Goal: Find specific page/section: Find specific page/section

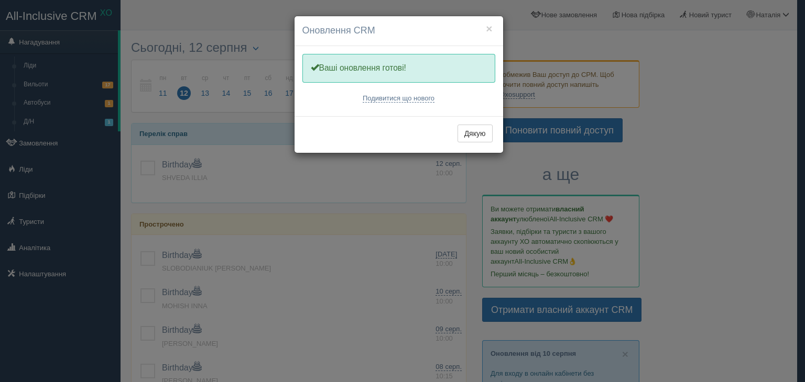
click at [484, 27] on h4 "Оновлення CRM" at bounding box center [398, 31] width 193 height 14
drag, startPoint x: 491, startPoint y: 27, endPoint x: 466, endPoint y: 32, distance: 25.6
click at [491, 28] on button "×" at bounding box center [489, 28] width 6 height 11
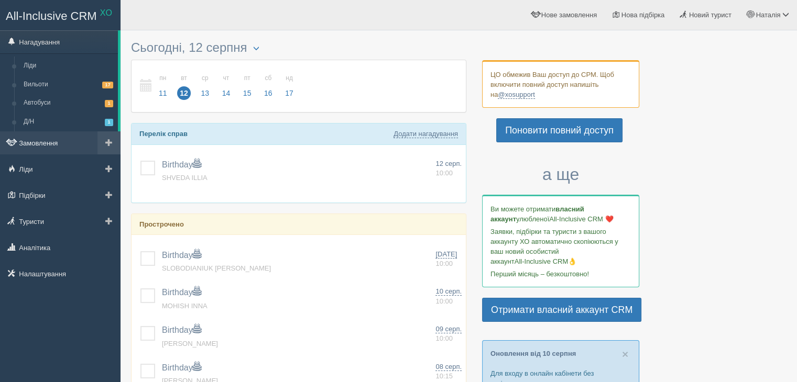
click at [35, 144] on link "Замовлення" at bounding box center [60, 143] width 121 height 23
click at [63, 144] on link "Замовлення" at bounding box center [60, 143] width 121 height 23
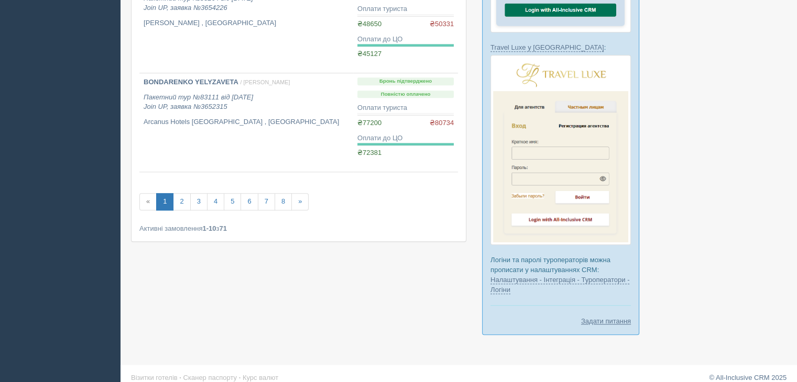
scroll to position [920, 0]
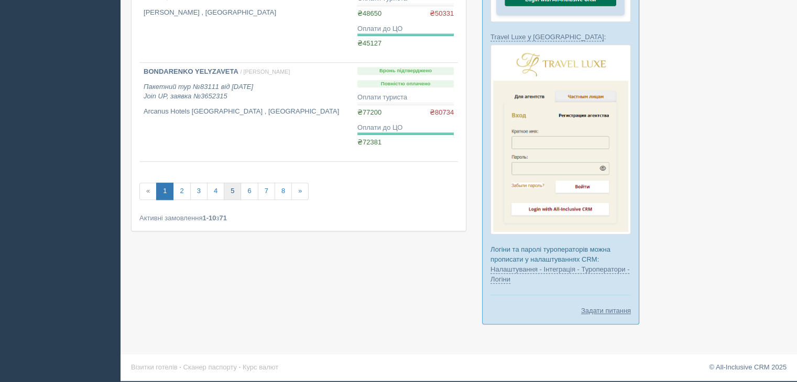
click at [235, 191] on link "5" at bounding box center [232, 191] width 17 height 17
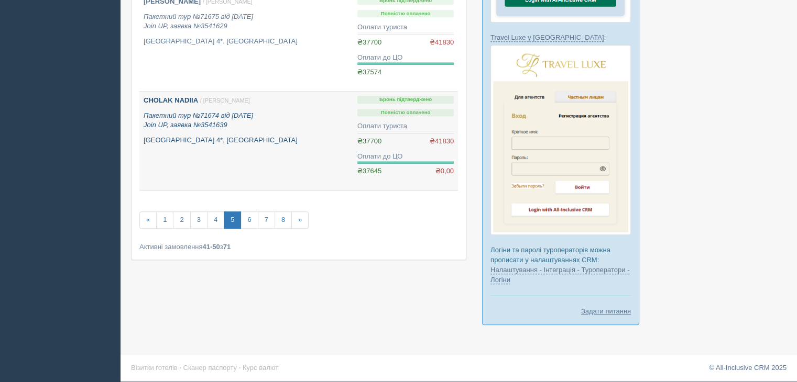
scroll to position [920, 0]
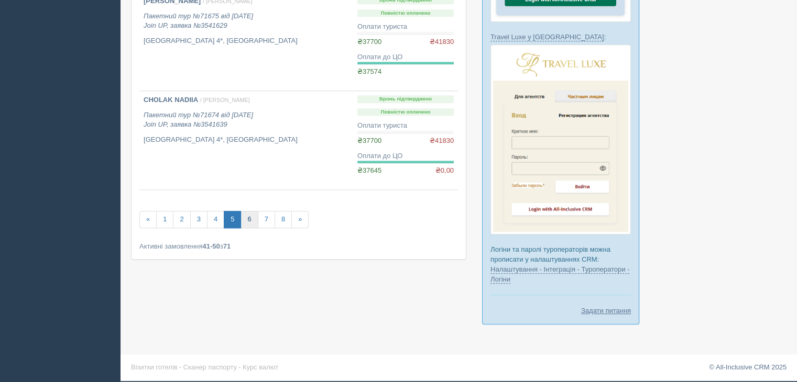
click at [251, 218] on link "6" at bounding box center [248, 219] width 17 height 17
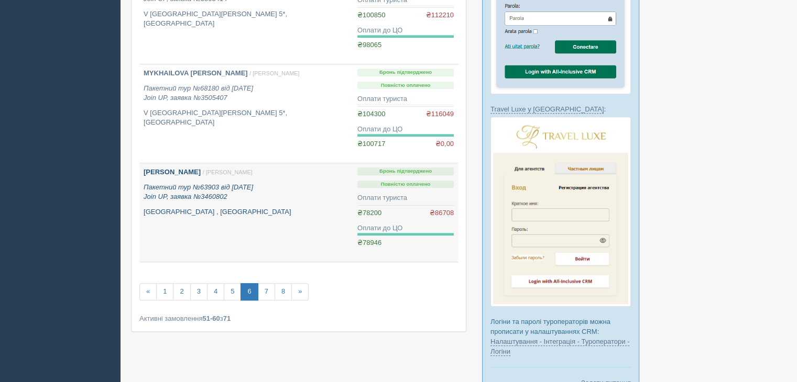
scroll to position [920, 0]
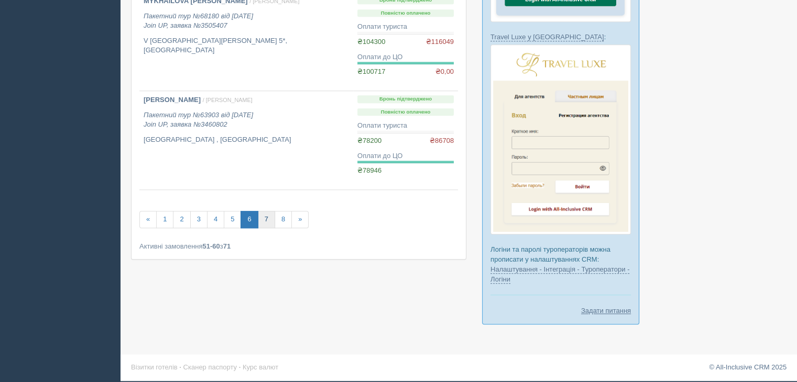
click at [269, 219] on link "7" at bounding box center [266, 219] width 17 height 17
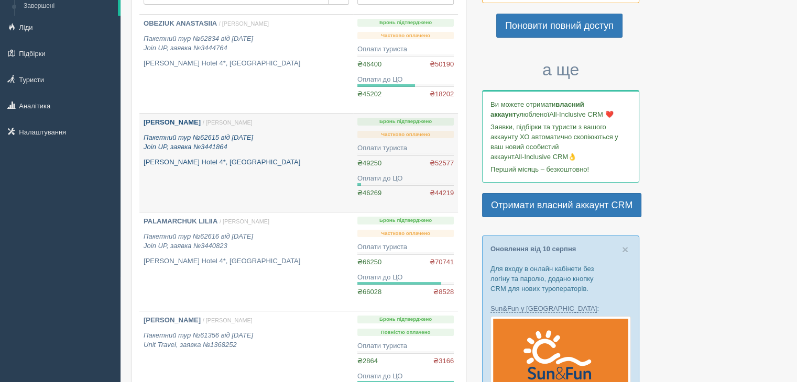
scroll to position [210, 0]
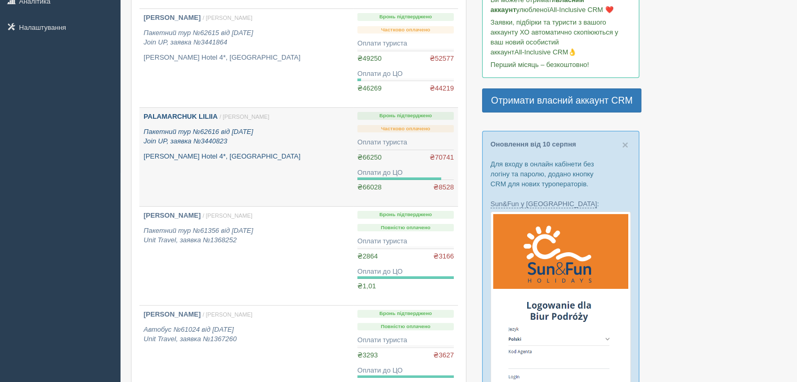
click at [296, 164] on link "PALAMARCHUK LILIIA / Наталія С. Пакетний тур №62616 від 05.11.2024 Join UP, зая…" at bounding box center [246, 157] width 214 height 99
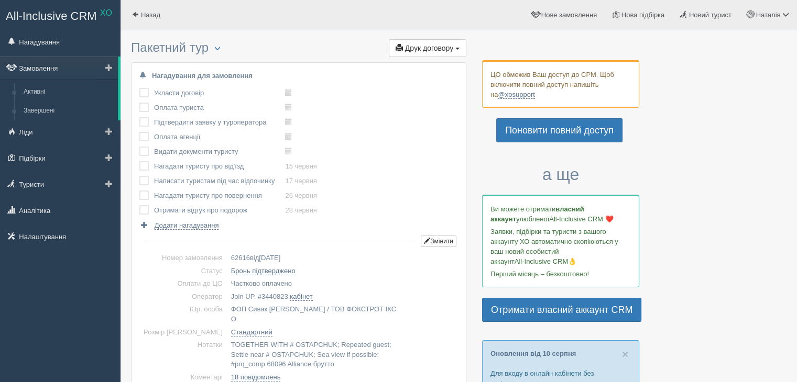
click at [52, 69] on link "Замовлення" at bounding box center [59, 68] width 118 height 23
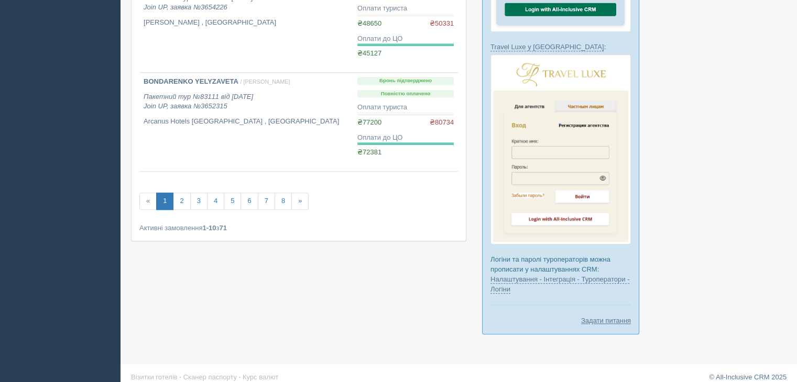
scroll to position [920, 0]
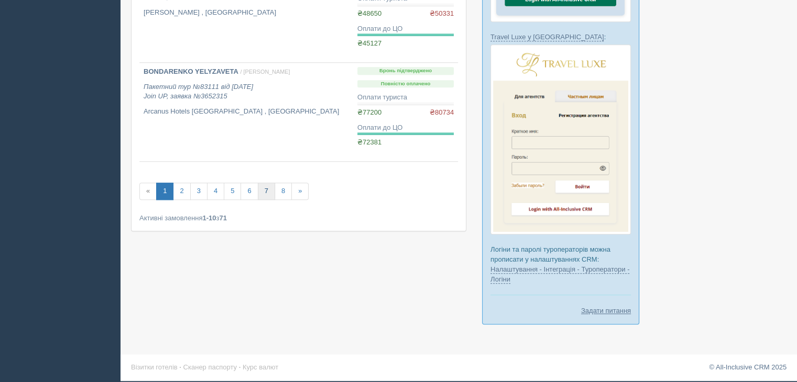
click at [266, 189] on link "7" at bounding box center [266, 191] width 17 height 17
